Goal: Task Accomplishment & Management: Use online tool/utility

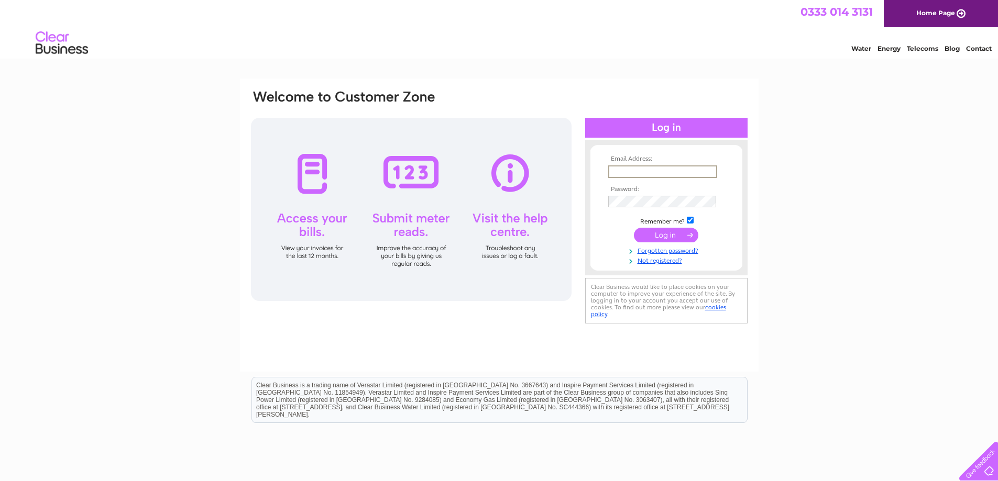
click at [689, 174] on input "text" at bounding box center [662, 172] width 109 height 13
type input "aklltd@hotmail.com"
click at [634, 228] on input "submit" at bounding box center [666, 235] width 64 height 15
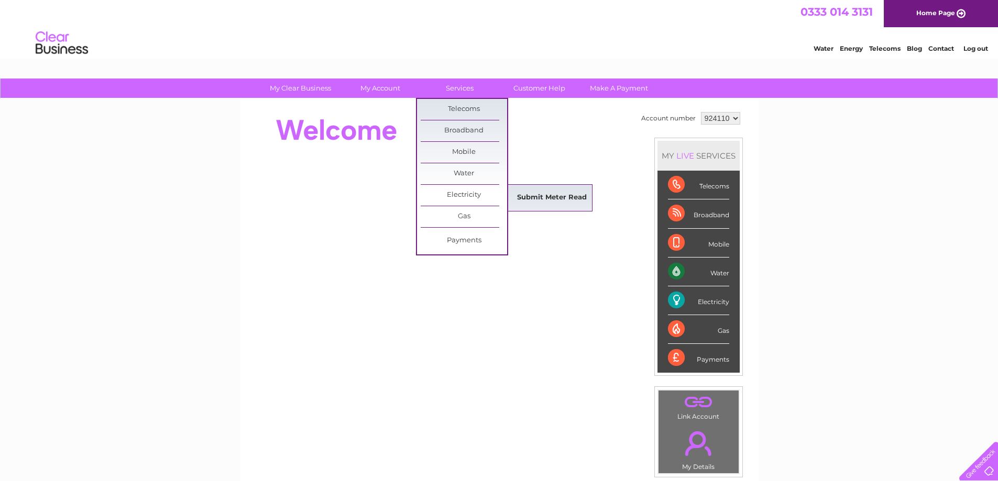
click at [550, 189] on link "Submit Meter Read" at bounding box center [552, 198] width 86 height 21
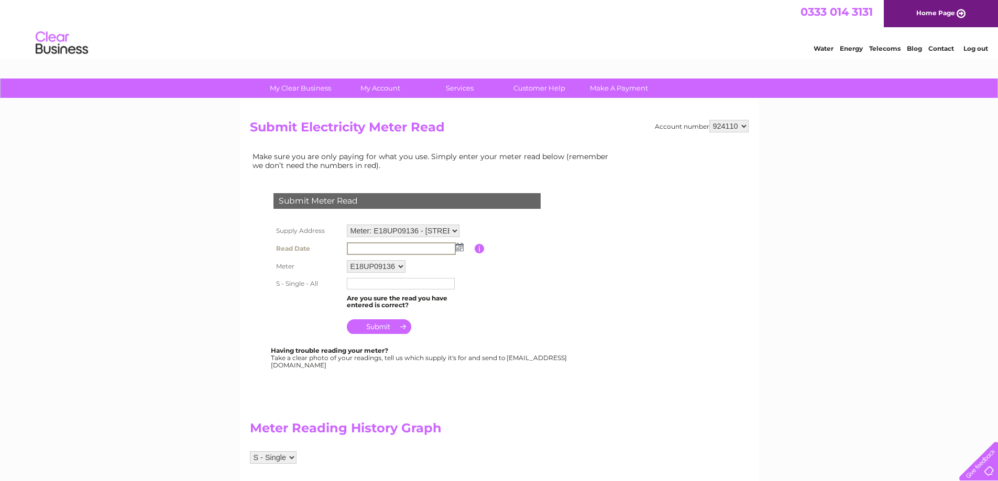
click at [355, 247] on input "text" at bounding box center [401, 249] width 109 height 13
click at [458, 248] on img at bounding box center [460, 247] width 8 height 8
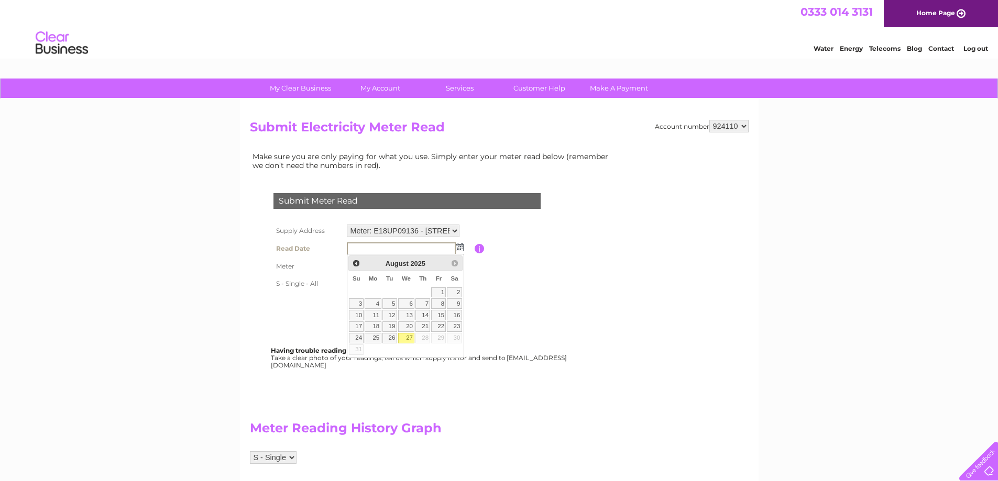
click at [404, 341] on link "27" at bounding box center [406, 338] width 17 height 10
type input "2025/08/27"
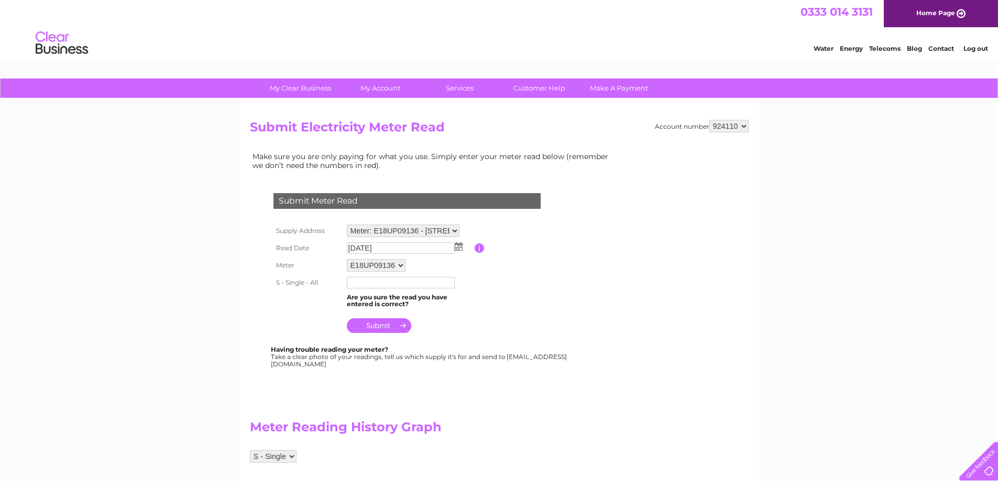
click at [368, 280] on input "text" at bounding box center [401, 283] width 108 height 12
type input "40573"
click at [382, 325] on input "submit" at bounding box center [379, 326] width 64 height 15
